Goal: Task Accomplishment & Management: Use online tool/utility

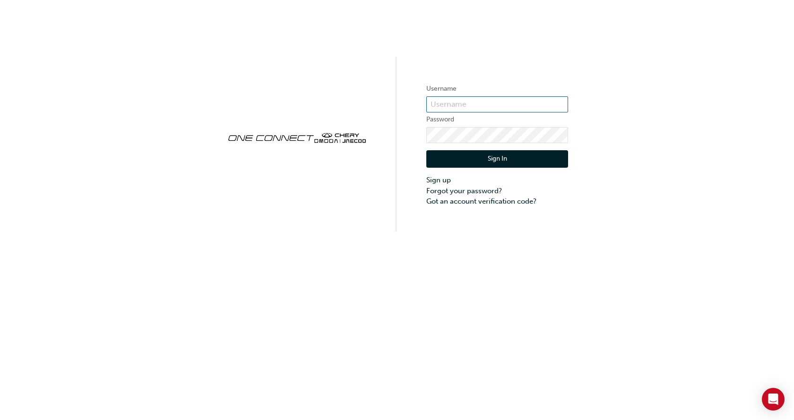
type input "ONE00380"
click at [483, 162] on button "Sign In" at bounding box center [497, 159] width 142 height 18
